Goal: Task Accomplishment & Management: Use online tool/utility

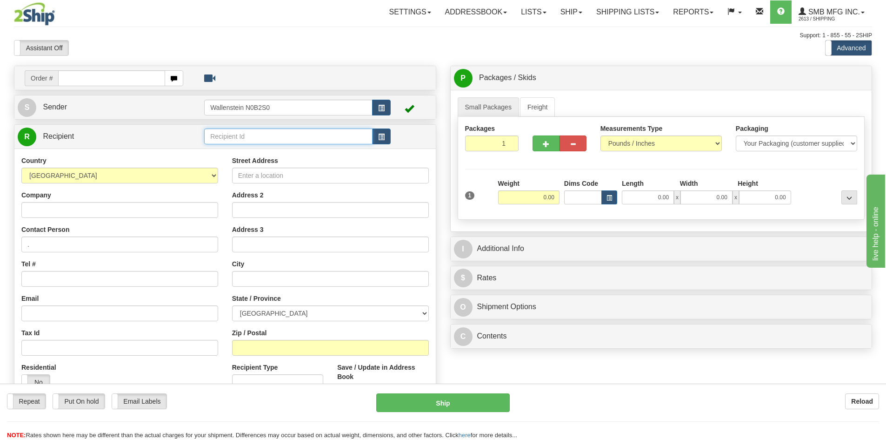
click at [228, 136] on input "text" at bounding box center [288, 136] width 168 height 16
click at [253, 139] on input "atl dairy" at bounding box center [288, 136] width 168 height 16
click at [384, 140] on span "button" at bounding box center [381, 137] width 7 height 6
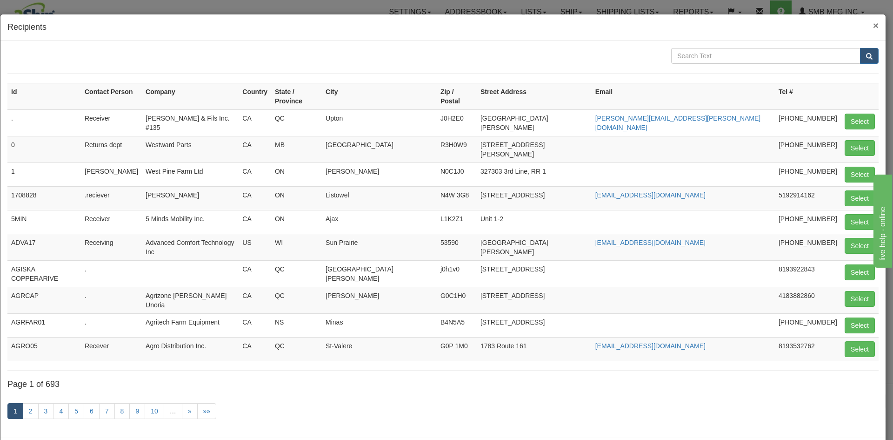
click at [873, 29] on span "×" at bounding box center [876, 25] width 6 height 11
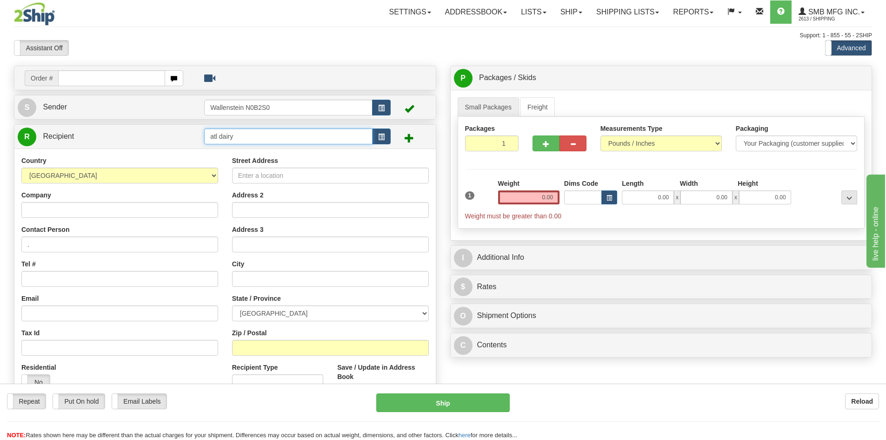
click at [268, 141] on input "atl dairy" at bounding box center [288, 136] width 168 height 16
drag, startPoint x: 268, startPoint y: 142, endPoint x: 146, endPoint y: 137, distance: 122.0
click at [146, 137] on tr "R Recipient atl dairy" at bounding box center [225, 136] width 415 height 19
type input "atld01"
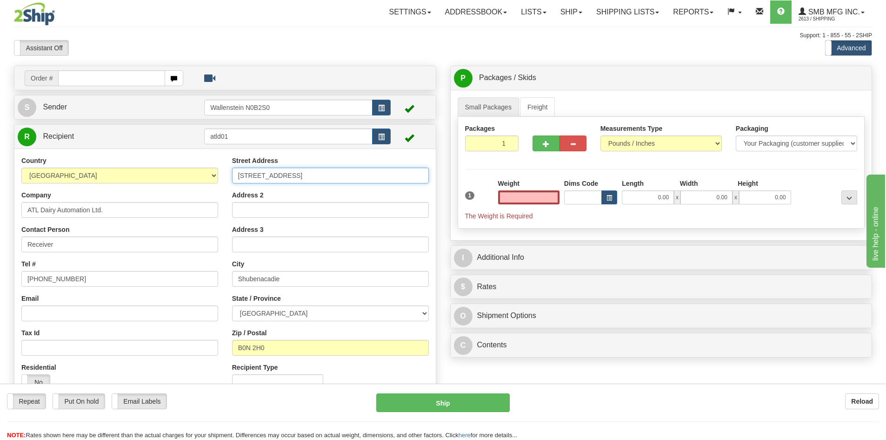
type input "0.00"
drag, startPoint x: 286, startPoint y: 176, endPoint x: 236, endPoint y: 178, distance: 49.8
click at [236, 178] on input "[STREET_ADDRESS]" at bounding box center [330, 176] width 197 height 16
type input "[STREET_ADDRESS]"
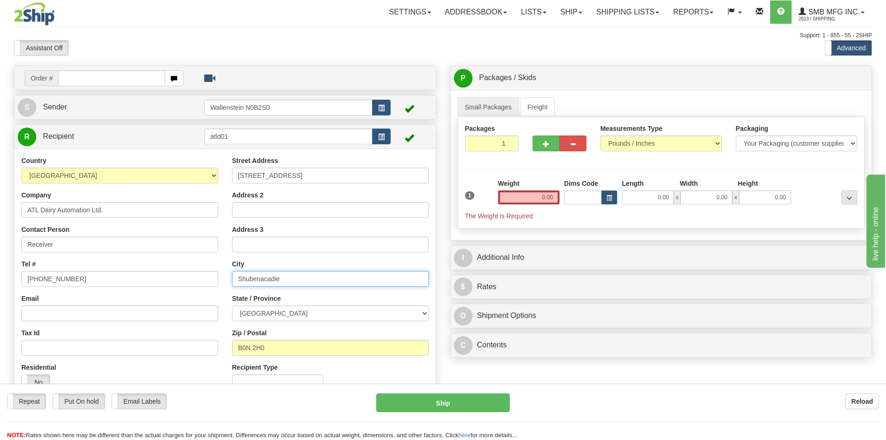
click at [302, 284] on input "Shubenacadie" at bounding box center [330, 279] width 197 height 16
type input "S"
type input "[PERSON_NAME]"
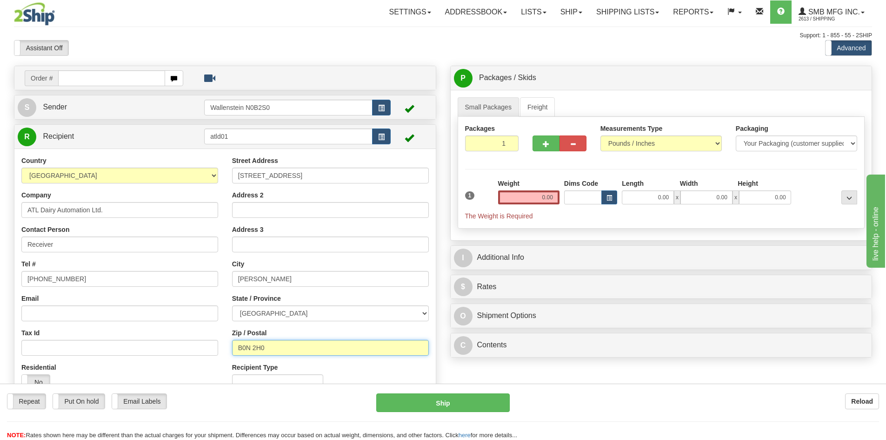
click at [282, 350] on input "B0N 2H0" at bounding box center [330, 348] width 197 height 16
type input "B0N 1Y0"
click at [308, 337] on div "Zip / Postal B0N 1Y0" at bounding box center [330, 341] width 197 height 27
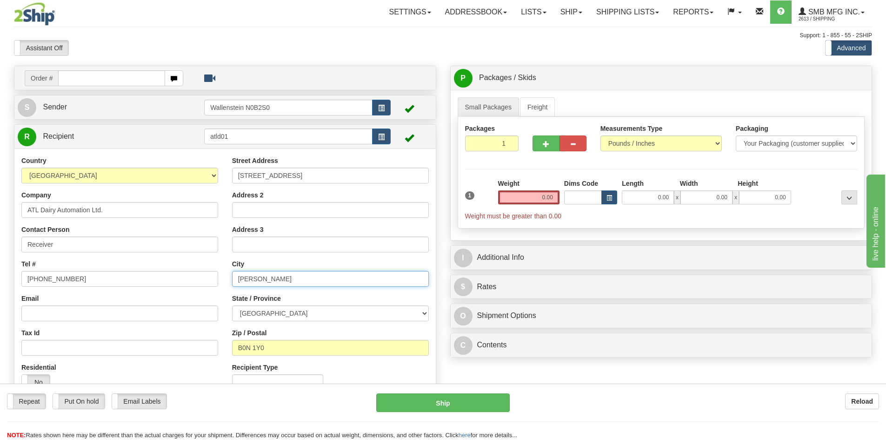
click at [287, 276] on input "[PERSON_NAME]" at bounding box center [330, 279] width 197 height 16
type input "Milford"
click at [318, 263] on div "City [GEOGRAPHIC_DATA]" at bounding box center [330, 272] width 197 height 27
click at [511, 199] on input "0.00" at bounding box center [528, 197] width 61 height 14
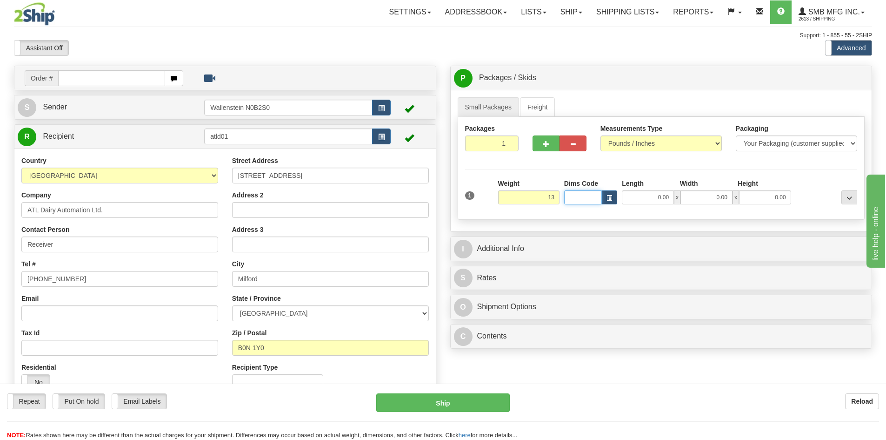
type input "13.00"
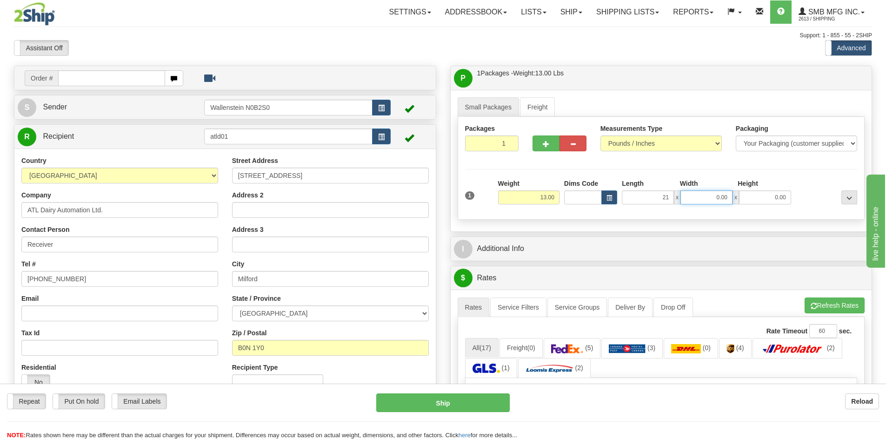
type input "21.00"
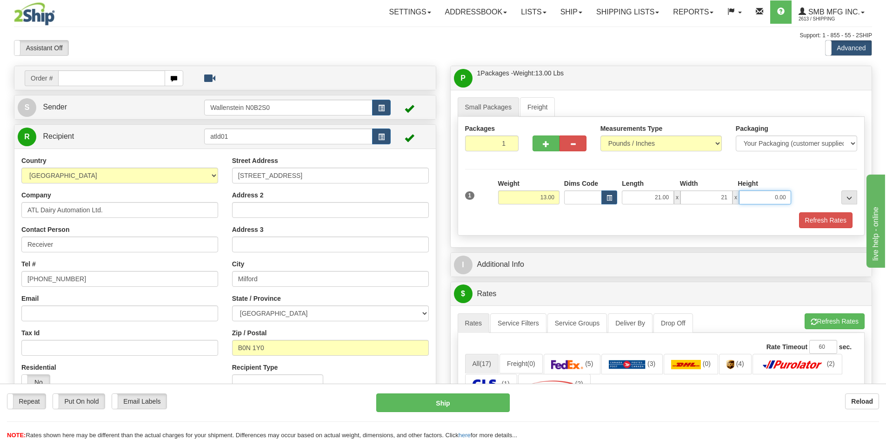
type input "21.00"
type input "7.00"
drag, startPoint x: 829, startPoint y: 217, endPoint x: 820, endPoint y: 215, distance: 9.7
click at [829, 217] on button "Refresh Rates" at bounding box center [826, 220] width 54 height 16
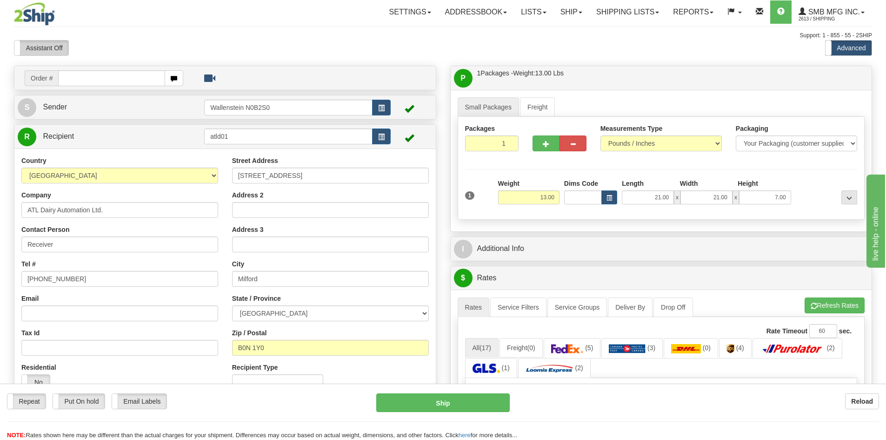
click at [37, 45] on label "Assistant Off" at bounding box center [41, 47] width 54 height 15
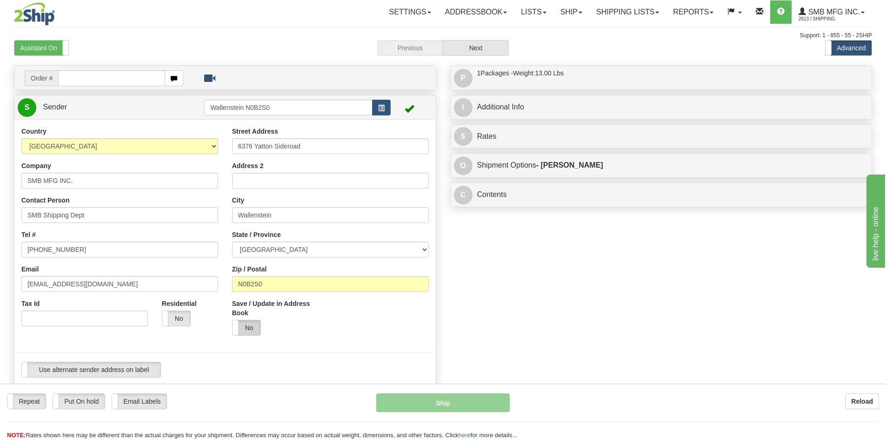
click at [241, 330] on label "No" at bounding box center [247, 327] width 28 height 15
click at [33, 45] on label "Assistant On" at bounding box center [41, 47] width 54 height 15
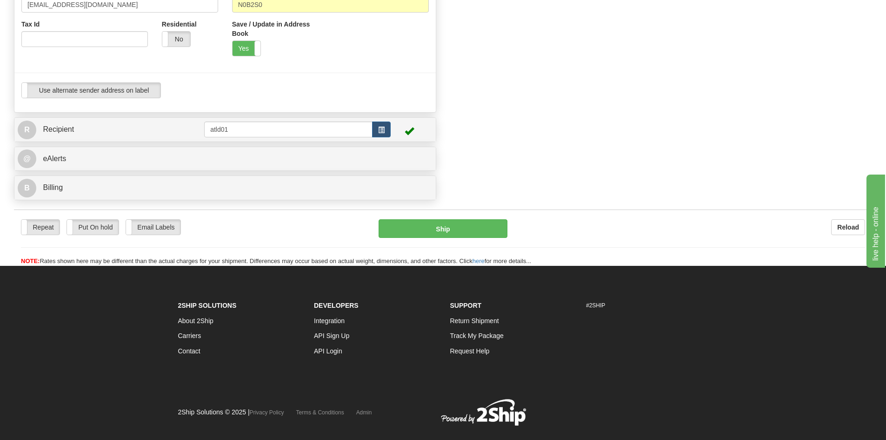
scroll to position [233, 0]
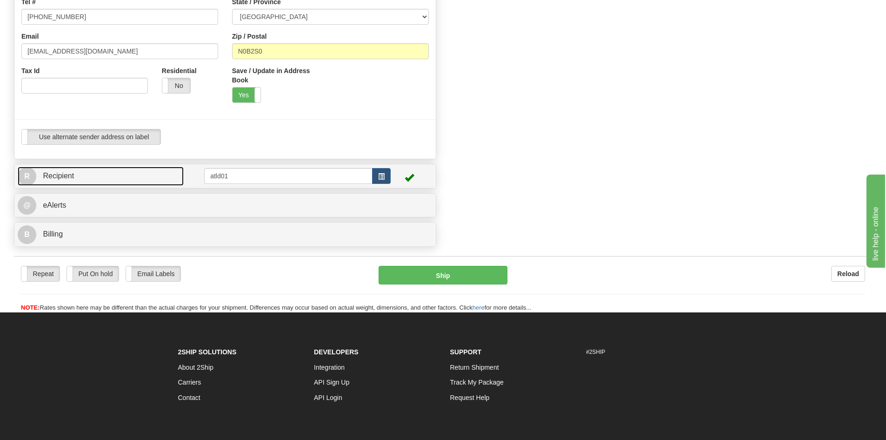
click at [118, 177] on link "R Recipient" at bounding box center [101, 176] width 166 height 19
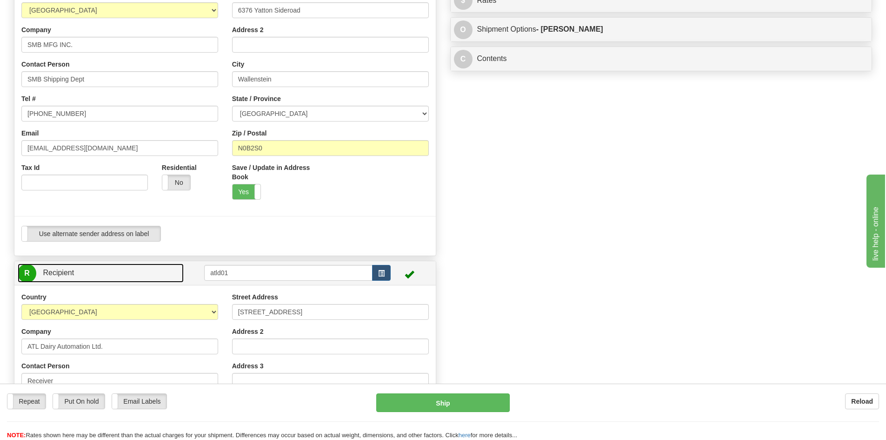
scroll to position [47, 0]
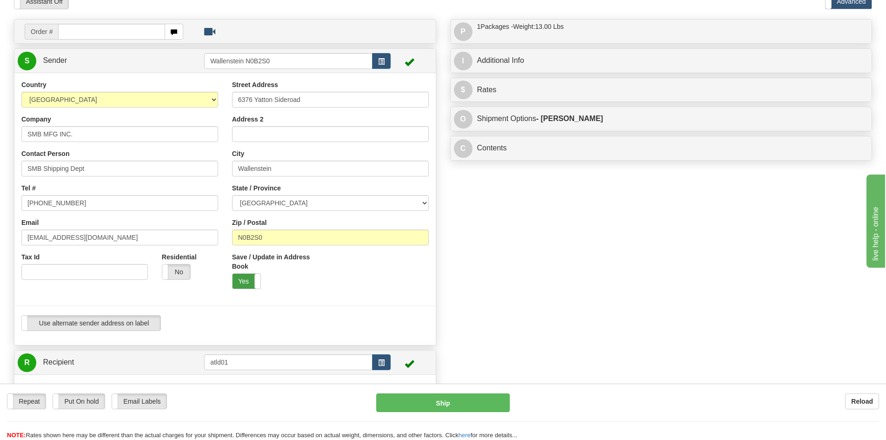
click at [249, 278] on label "Yes" at bounding box center [247, 281] width 28 height 15
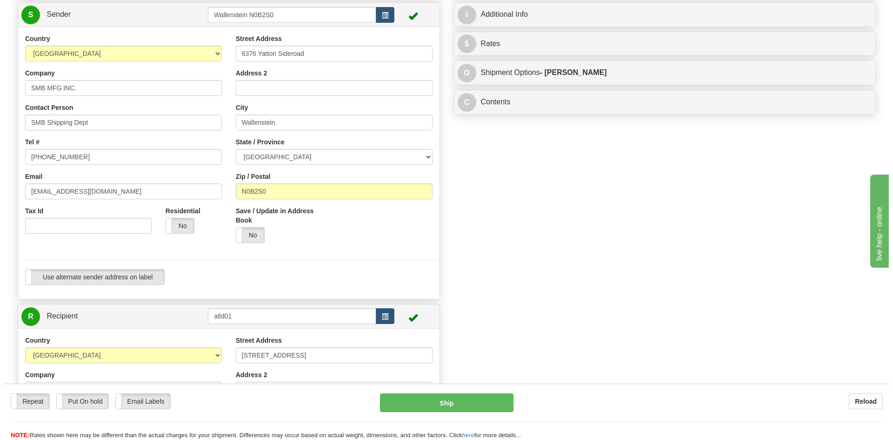
scroll to position [0, 0]
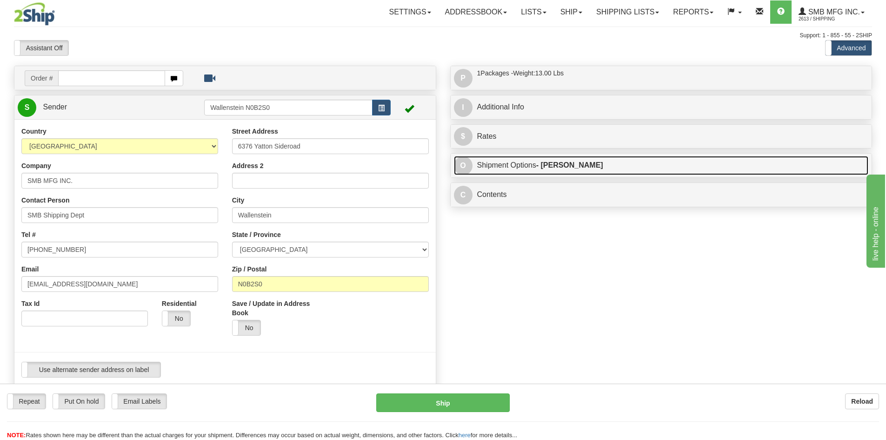
click at [569, 174] on link "O Shipment Options - [PERSON_NAME]" at bounding box center [661, 165] width 415 height 19
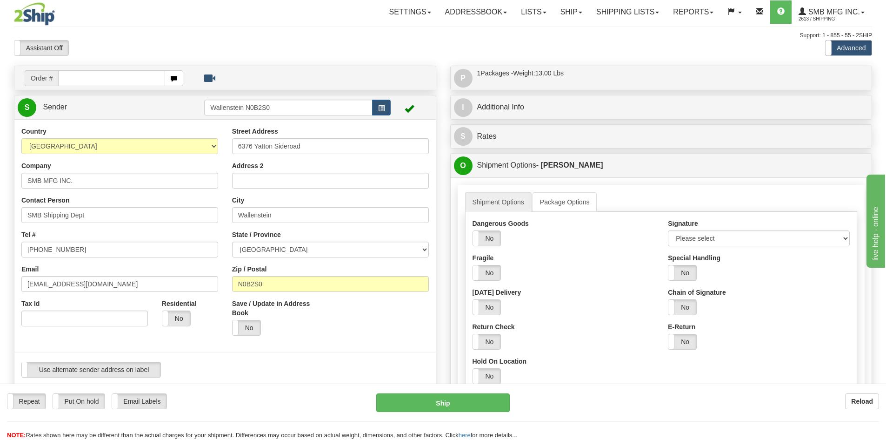
click at [548, 147] on div "$ Rates Cancel" at bounding box center [662, 137] width 422 height 24
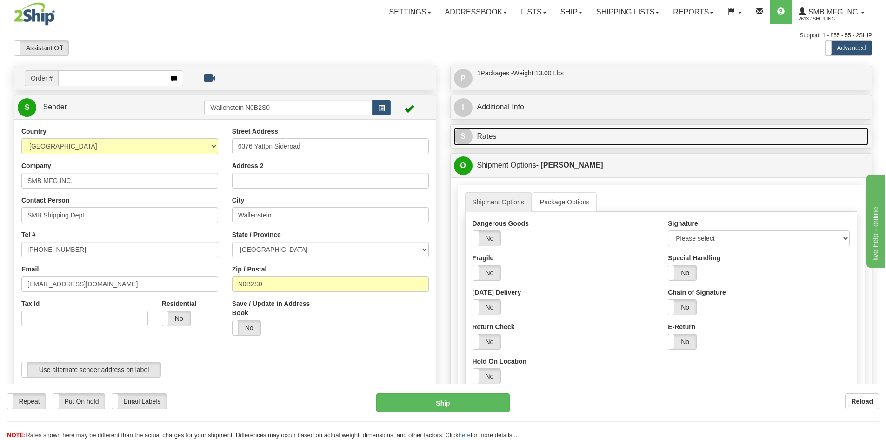
click at [548, 143] on link "$ Rates" at bounding box center [661, 136] width 415 height 19
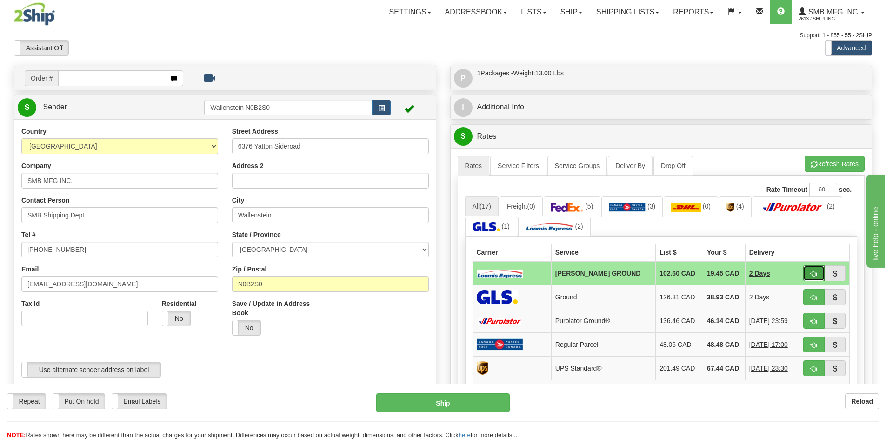
click at [812, 271] on span "button" at bounding box center [814, 274] width 7 height 6
type input "DD"
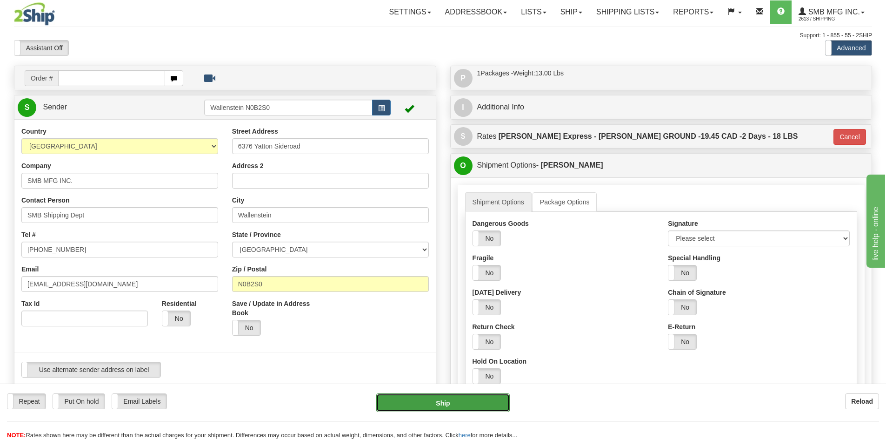
click at [427, 404] on button "Ship" at bounding box center [443, 402] width 134 height 19
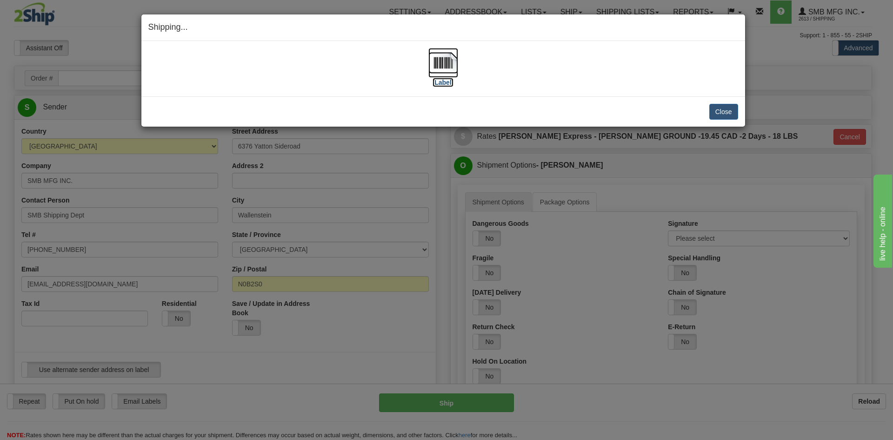
click at [447, 66] on img at bounding box center [444, 63] width 30 height 30
